Goal: Navigation & Orientation: Find specific page/section

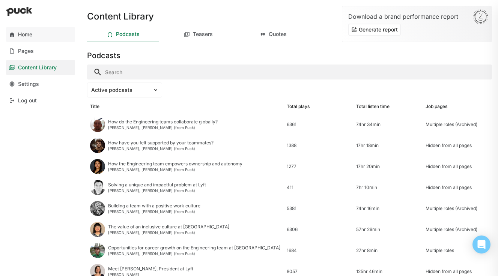
click at [38, 39] on link "Home" at bounding box center [40, 34] width 69 height 15
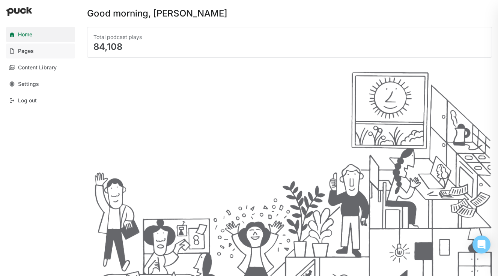
click at [36, 47] on link "Pages" at bounding box center [40, 51] width 69 height 15
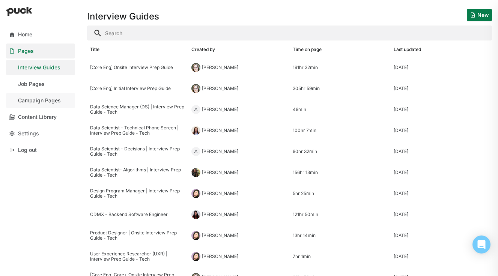
click at [44, 102] on div "Campaign Pages" at bounding box center [39, 101] width 43 height 6
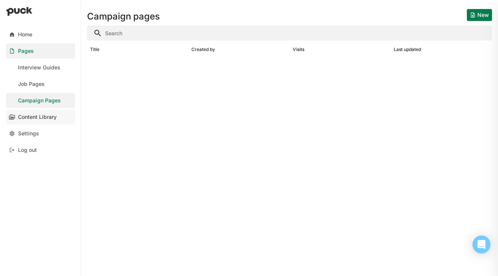
click at [49, 112] on link "Content Library" at bounding box center [40, 117] width 69 height 15
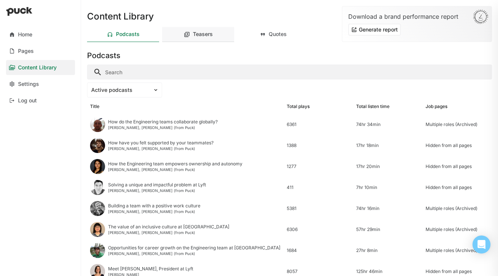
click at [191, 38] on div "Teasers" at bounding box center [198, 34] width 72 height 15
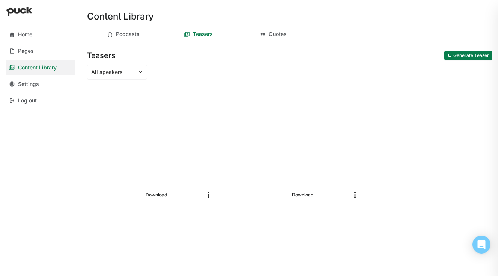
click at [356, 197] on img "More options" at bounding box center [354, 195] width 9 height 9
click at [283, 38] on div "Quotes" at bounding box center [273, 34] width 72 height 15
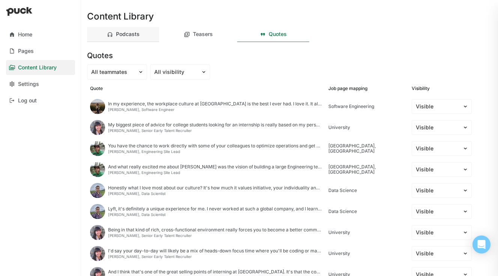
click at [126, 29] on div "Podcasts" at bounding box center [123, 34] width 72 height 15
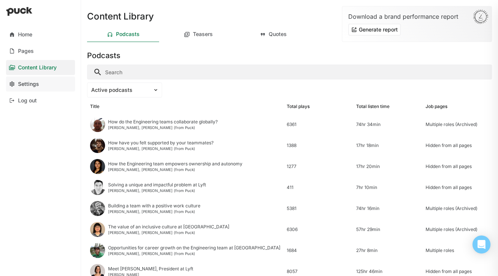
click at [44, 91] on link "Settings" at bounding box center [40, 84] width 69 height 15
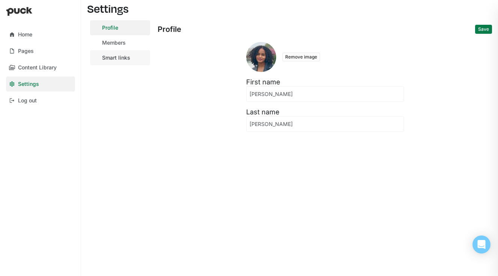
click at [112, 62] on link "Smart links" at bounding box center [120, 57] width 60 height 15
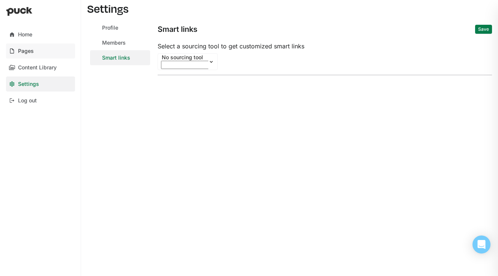
click at [53, 52] on link "Pages" at bounding box center [40, 51] width 69 height 15
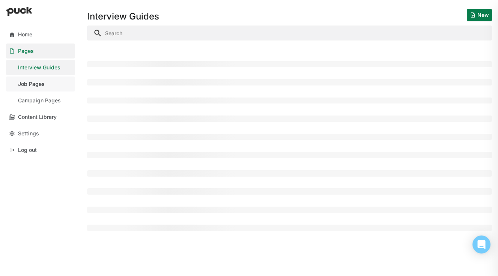
click at [40, 83] on div "Job Pages" at bounding box center [31, 84] width 27 height 6
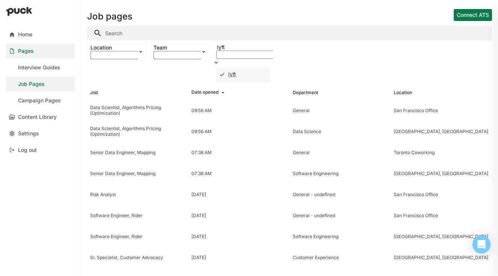
click at [222, 60] on div at bounding box center [217, 63] width 9 height 6
click at [178, 51] on div "Team" at bounding box center [195, 48] width 85 height 6
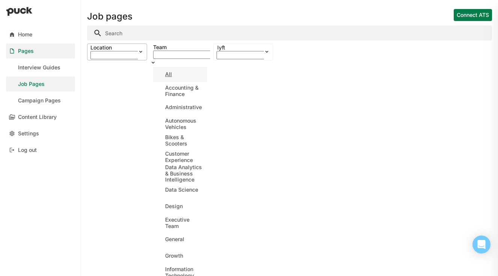
click at [127, 50] on div "Location" at bounding box center [132, 48] width 85 height 6
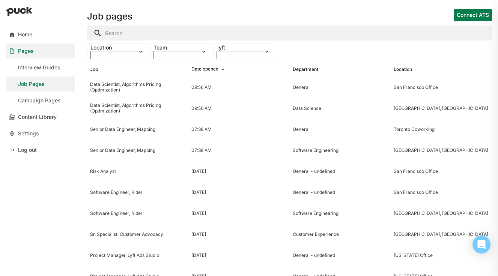
click at [188, 19] on div "Job pages Connect ATS" at bounding box center [289, 12] width 405 height 24
click at [125, 83] on div "Data Scientist, Algorithms Pricing (Optimization)" at bounding box center [137, 87] width 95 height 11
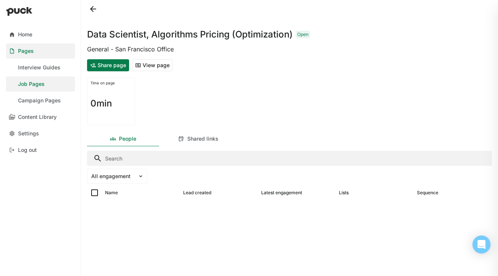
click at [155, 62] on button "View page" at bounding box center [152, 65] width 41 height 12
click at [163, 66] on button "View page" at bounding box center [152, 65] width 41 height 12
